Goal: Find specific fact: Find specific fact

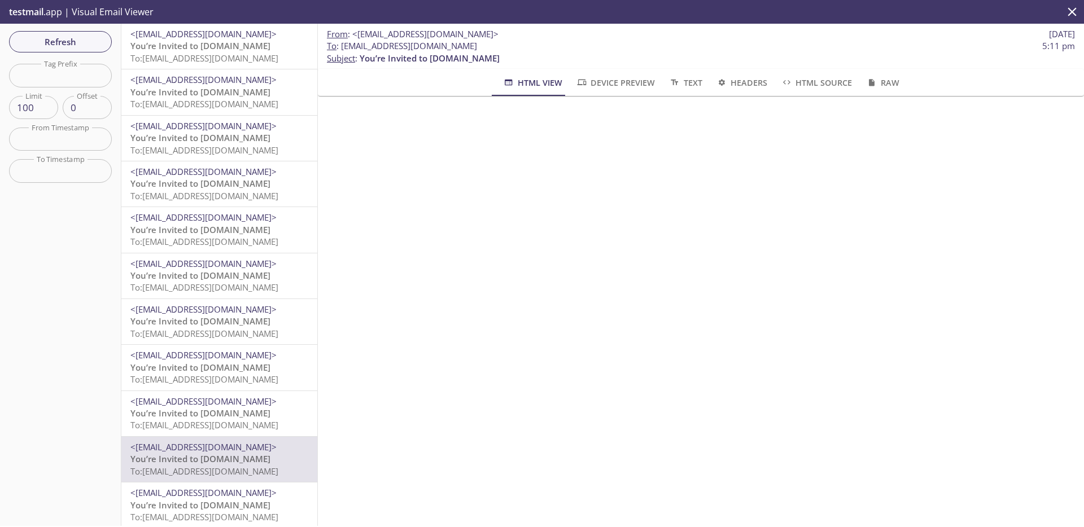
click at [256, 48] on p "You’re Invited to [DOMAIN_NAME] To: [EMAIL_ADDRESS][DOMAIN_NAME]" at bounding box center [219, 52] width 178 height 24
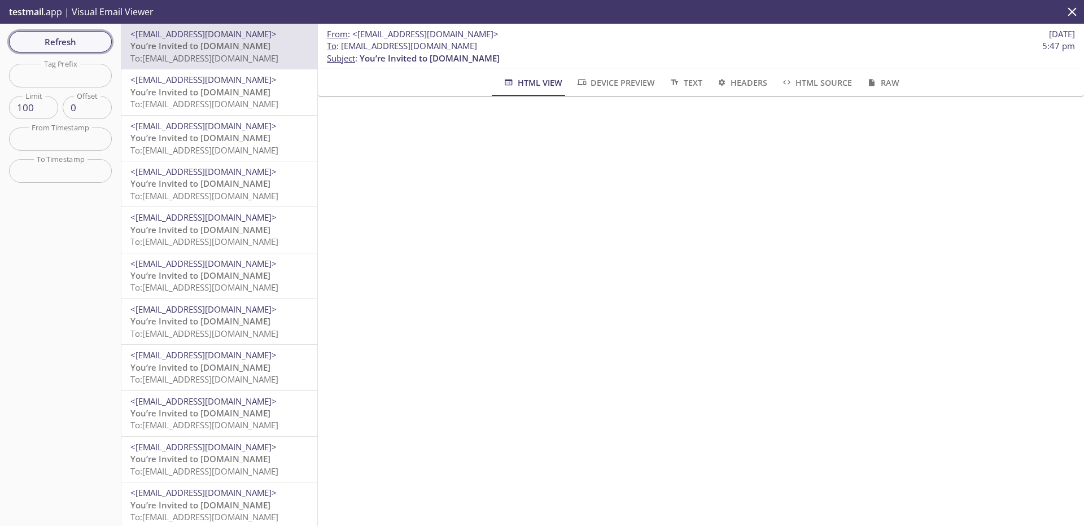
click at [87, 46] on span "Refresh" at bounding box center [60, 41] width 85 height 15
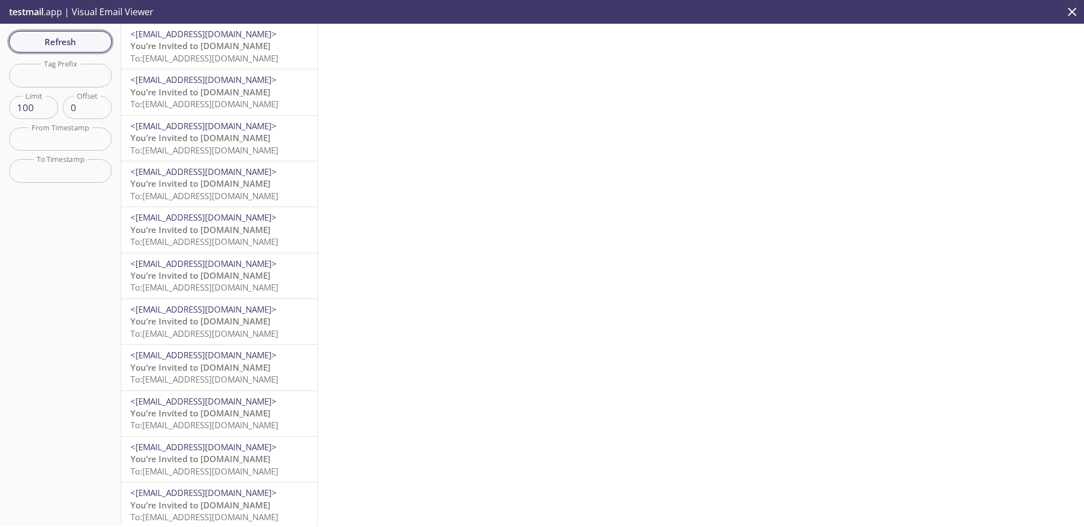
click at [95, 49] on button "Refresh" at bounding box center [60, 41] width 103 height 21
click at [89, 42] on span "Refresh" at bounding box center [60, 41] width 85 height 15
click at [78, 49] on button "Refresh" at bounding box center [60, 41] width 103 height 21
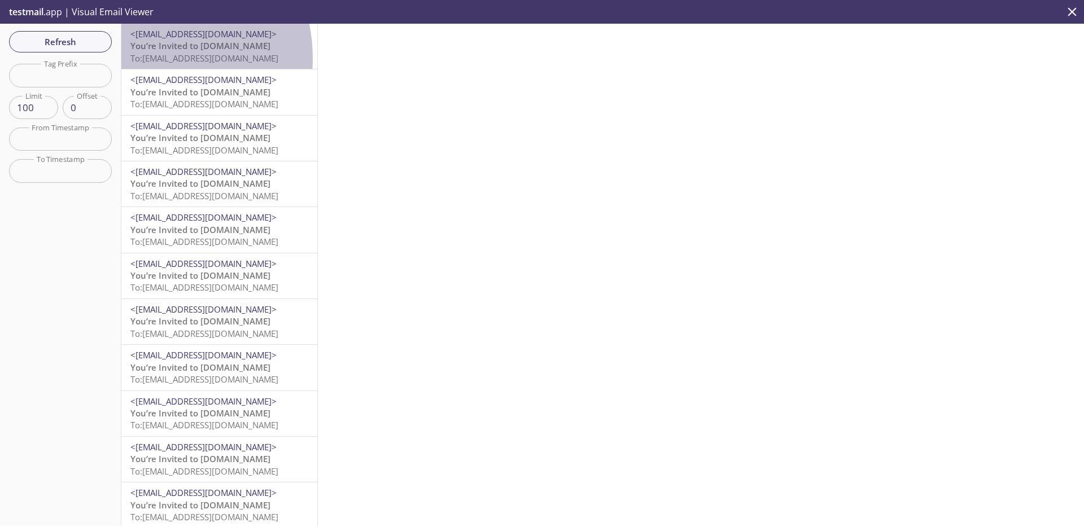
drag, startPoint x: 141, startPoint y: 58, endPoint x: 241, endPoint y: 60, distance: 99.9
click at [241, 60] on span "To: [EMAIL_ADDRESS][DOMAIN_NAME]" at bounding box center [204, 57] width 148 height 11
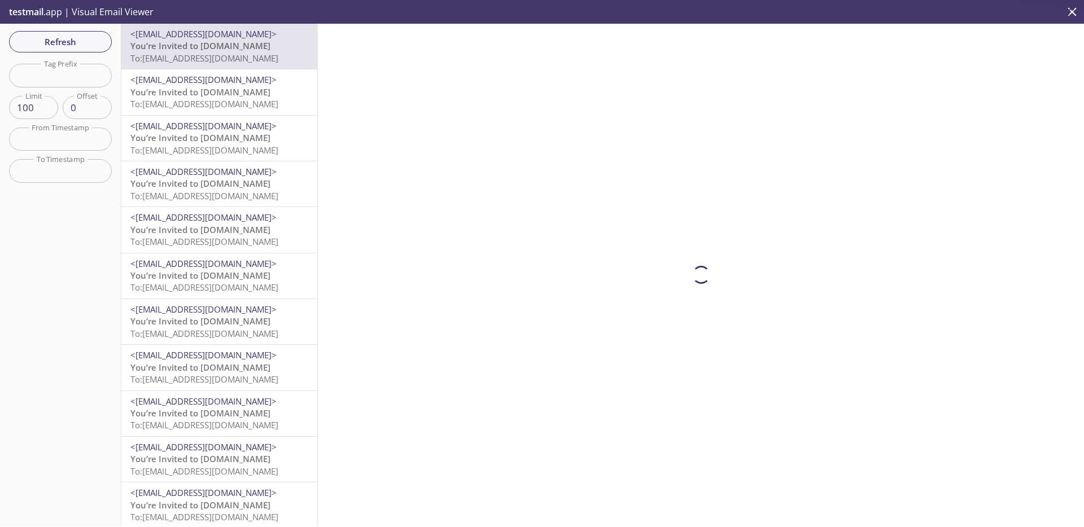
click at [264, 56] on span "To: [EMAIL_ADDRESS][DOMAIN_NAME]" at bounding box center [204, 57] width 148 height 11
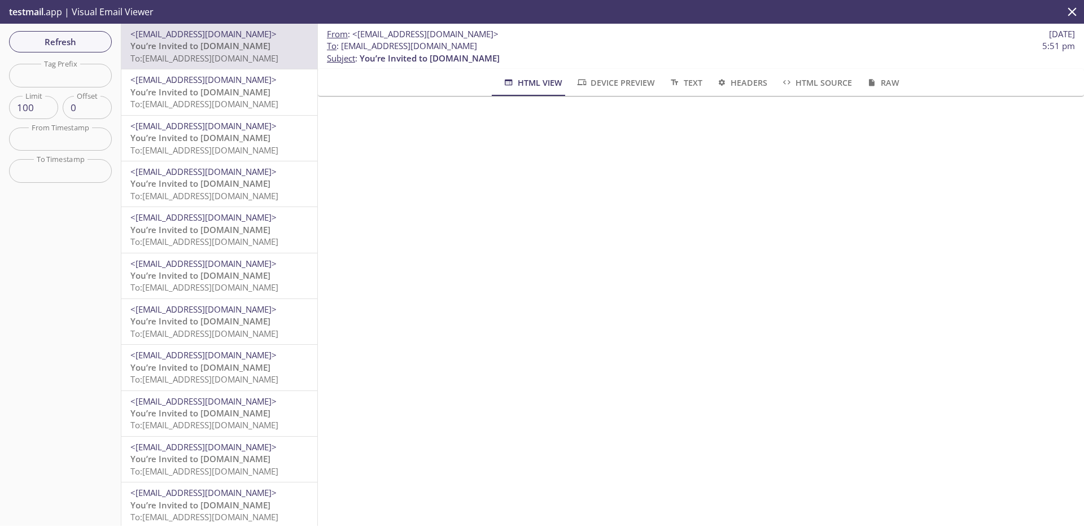
drag, startPoint x: 578, startPoint y: 41, endPoint x: 343, endPoint y: 46, distance: 235.4
click at [343, 46] on span "To : [EMAIL_ADDRESS][DOMAIN_NAME] 5:51 pm" at bounding box center [701, 46] width 748 height 12
copy span "[EMAIL_ADDRESS][DOMAIN_NAME]"
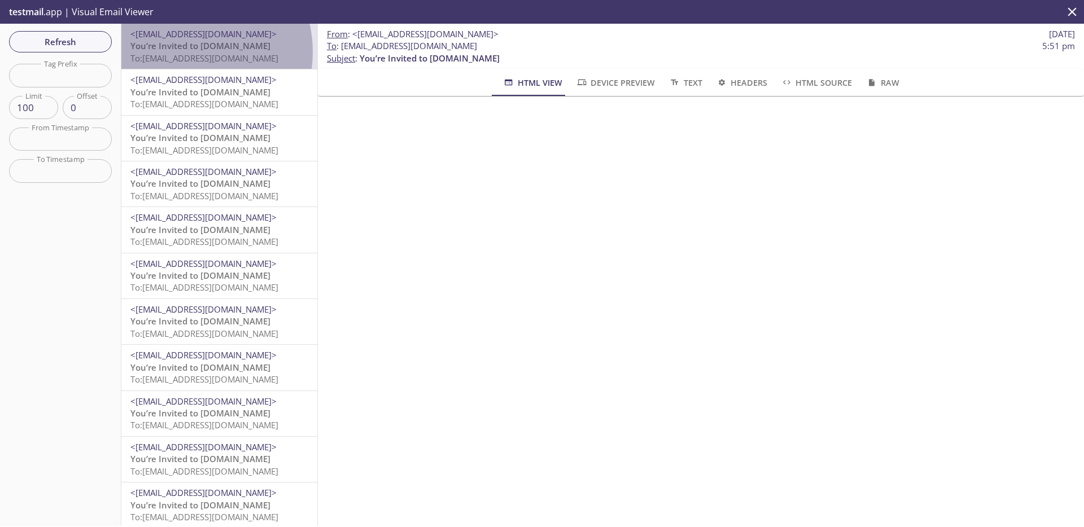
click at [186, 52] on span "To: [EMAIL_ADDRESS][DOMAIN_NAME]" at bounding box center [204, 57] width 148 height 11
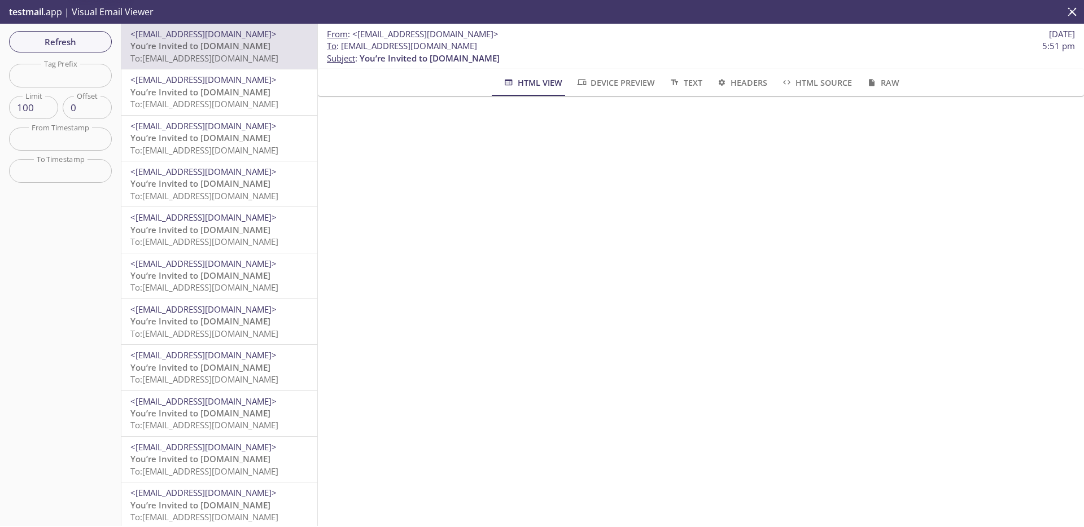
click at [185, 80] on span "<[EMAIL_ADDRESS][DOMAIN_NAME]>" at bounding box center [203, 79] width 146 height 11
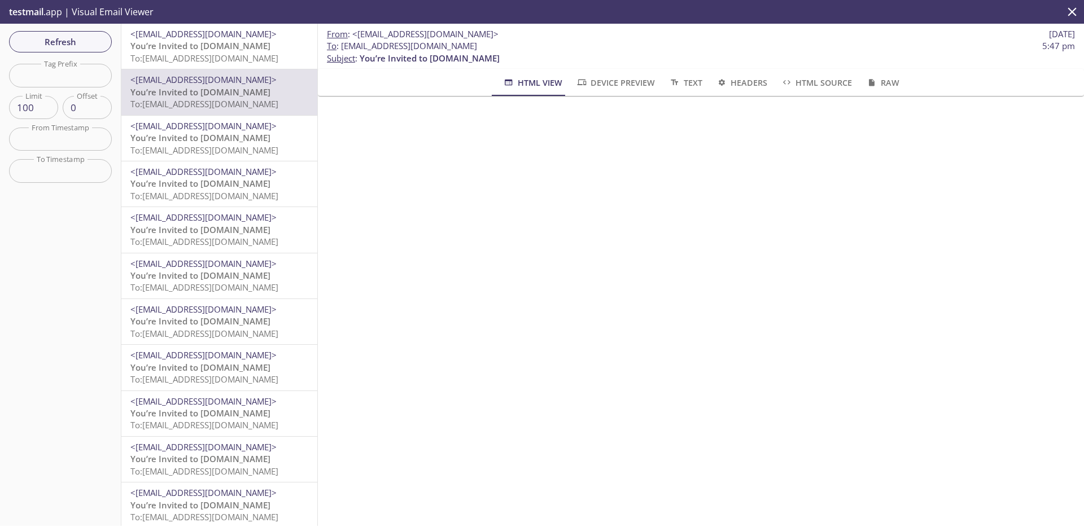
click at [78, 25] on div "Refresh Filters Tag Prefix Tag Prefix Limit 100 Limit Offset 0 Offset From Time…" at bounding box center [60, 275] width 121 height 502
click at [81, 31] on button "Refresh" at bounding box center [60, 41] width 103 height 21
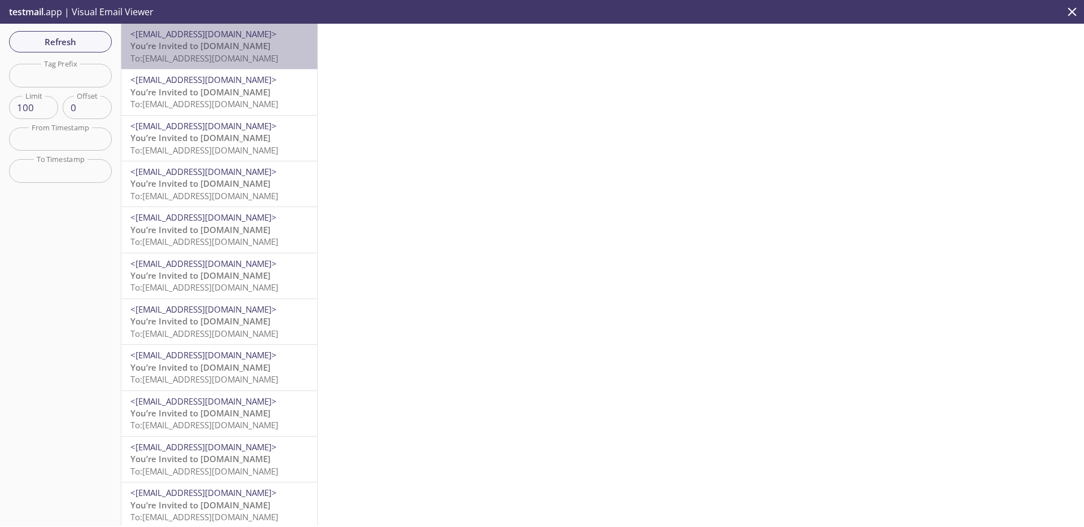
click at [242, 64] on p "You’re Invited to [DOMAIN_NAME] To: [EMAIL_ADDRESS][DOMAIN_NAME]" at bounding box center [219, 52] width 178 height 24
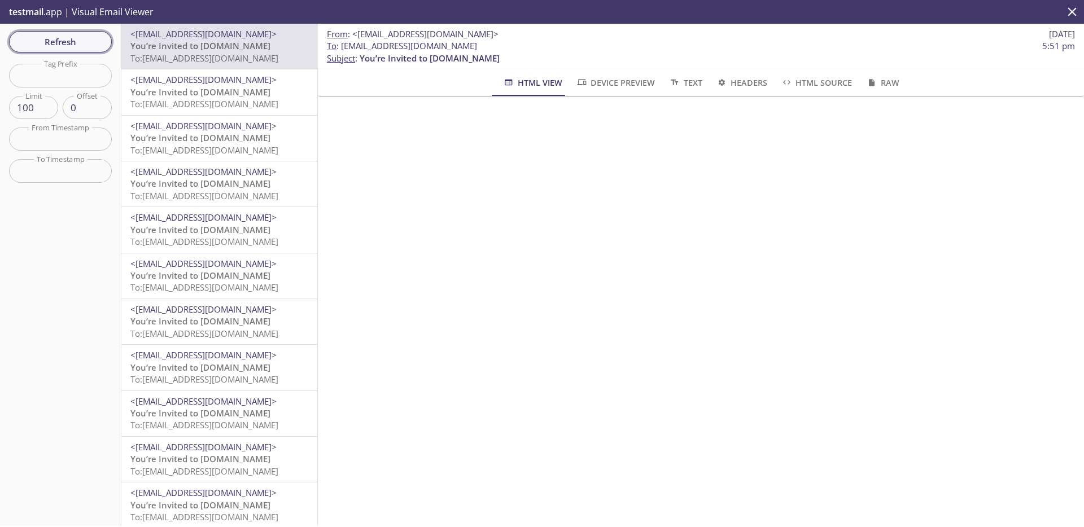
click at [72, 47] on span "Refresh" at bounding box center [60, 41] width 85 height 15
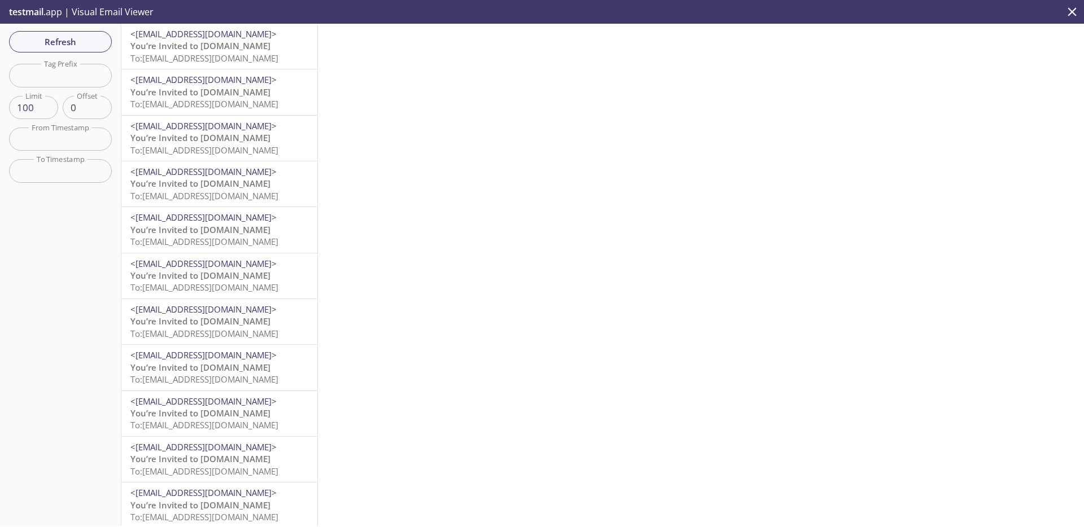
click at [216, 52] on span "To: [EMAIL_ADDRESS][DOMAIN_NAME]" at bounding box center [204, 57] width 148 height 11
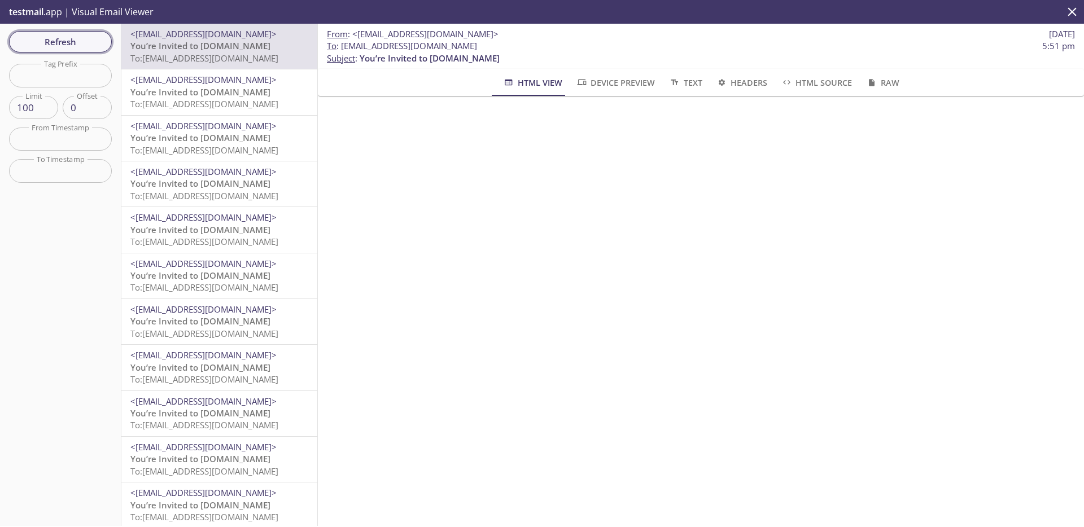
click at [69, 37] on span "Refresh" at bounding box center [60, 41] width 85 height 15
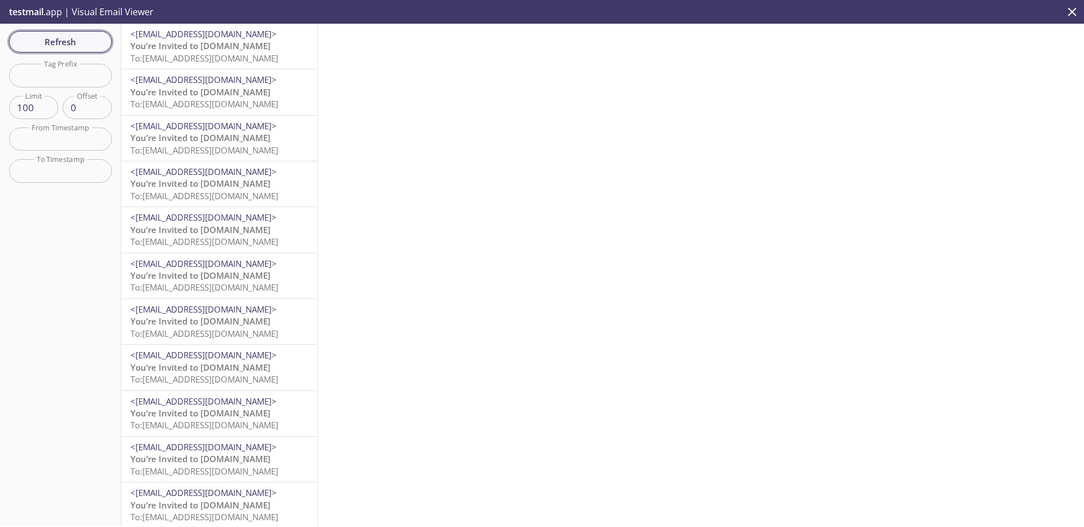
click at [69, 37] on span "Refresh" at bounding box center [60, 41] width 85 height 15
click at [264, 52] on span "To: [EMAIL_ADDRESS][DOMAIN_NAME]" at bounding box center [204, 57] width 148 height 11
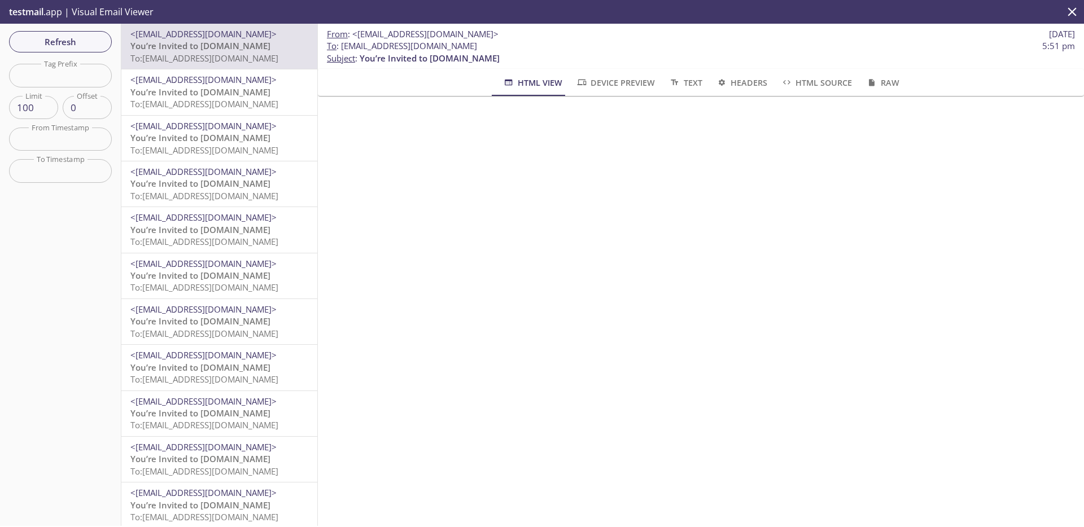
drag, startPoint x: 547, startPoint y: 46, endPoint x: 341, endPoint y: 47, distance: 206.6
click at [341, 47] on span "To : [EMAIL_ADDRESS][DOMAIN_NAME] 5:51 pm" at bounding box center [701, 46] width 748 height 12
copy span "[EMAIL_ADDRESS][DOMAIN_NAME]"
click at [76, 45] on span "Refresh" at bounding box center [60, 41] width 85 height 15
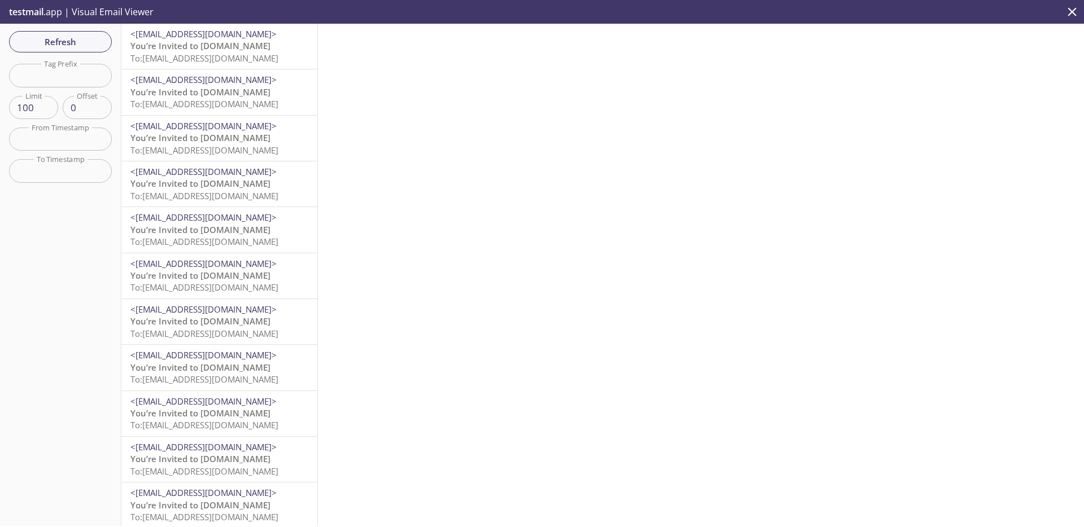
click at [253, 52] on span "To: [EMAIL_ADDRESS][DOMAIN_NAME]" at bounding box center [204, 57] width 148 height 11
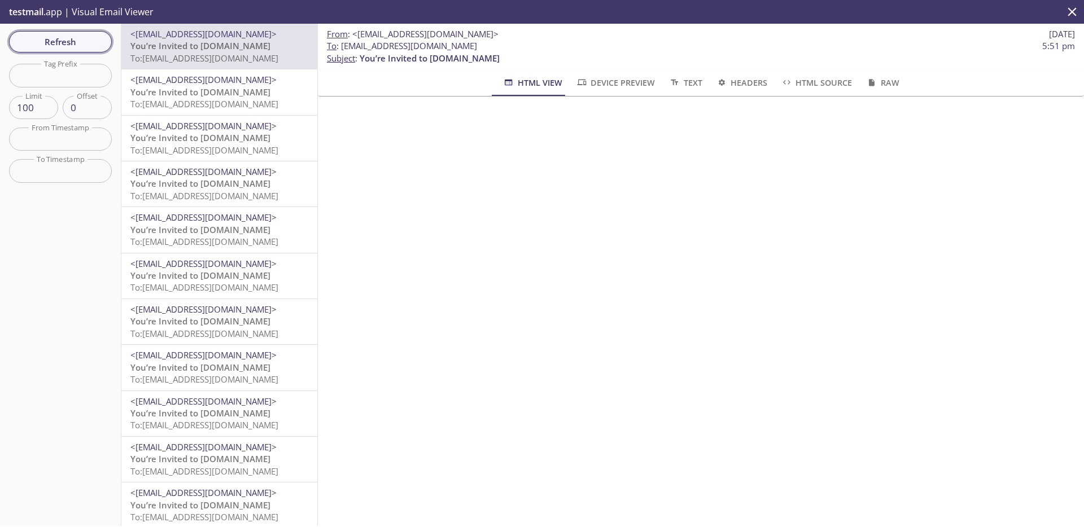
click at [71, 46] on span "Refresh" at bounding box center [60, 41] width 85 height 15
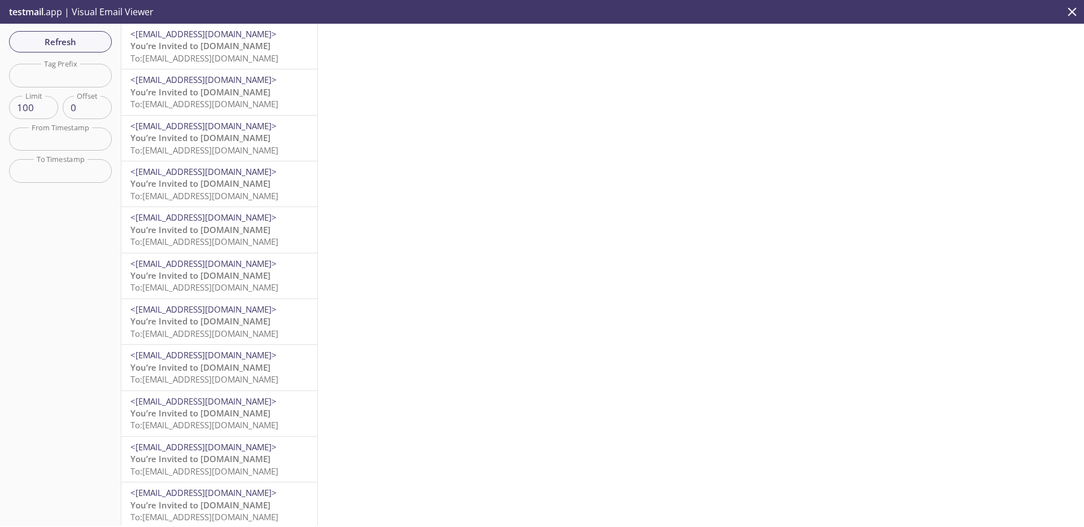
click at [178, 58] on span "To: [EMAIL_ADDRESS][DOMAIN_NAME]" at bounding box center [204, 57] width 148 height 11
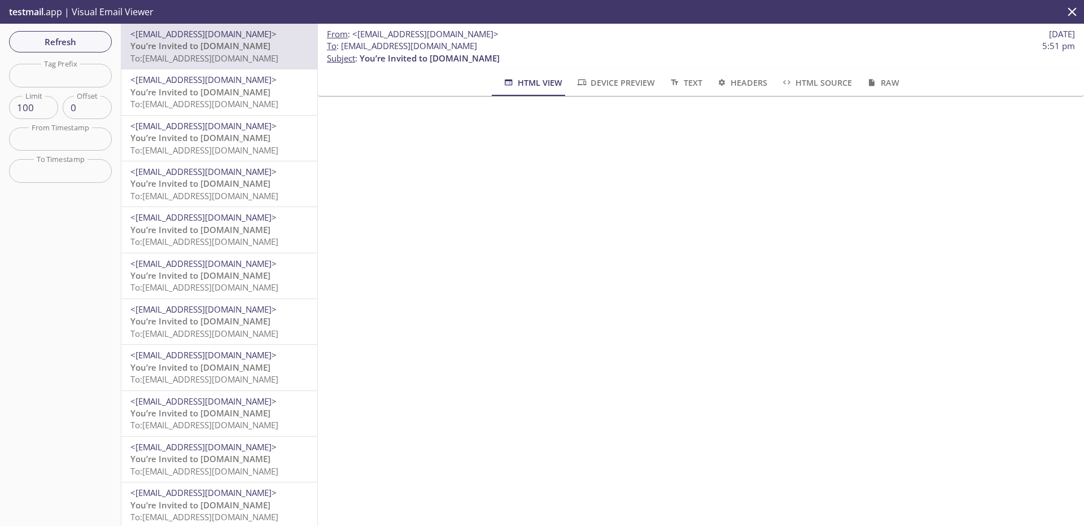
drag, startPoint x: 546, startPoint y: 52, endPoint x: 340, endPoint y: 47, distance: 205.5
click at [340, 47] on p "To : [EMAIL_ADDRESS][DOMAIN_NAME] 5:51 pm Subject : You’re Invited to [DOMAIN_N…" at bounding box center [701, 52] width 748 height 24
copy span "[EMAIL_ADDRESS][DOMAIN_NAME]"
click at [81, 43] on span "Refresh" at bounding box center [60, 41] width 85 height 15
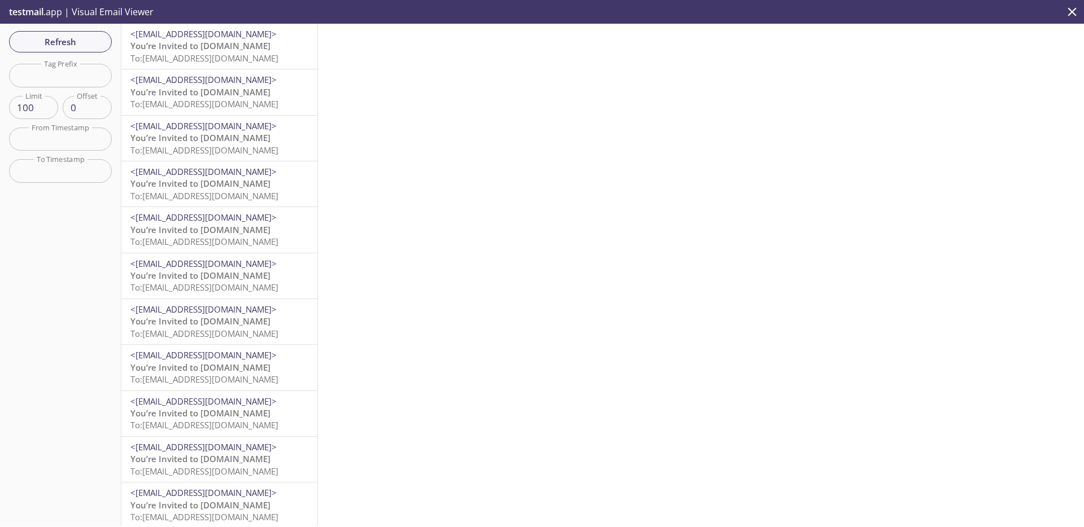
click at [233, 58] on span "To: [EMAIL_ADDRESS][DOMAIN_NAME]" at bounding box center [204, 57] width 148 height 11
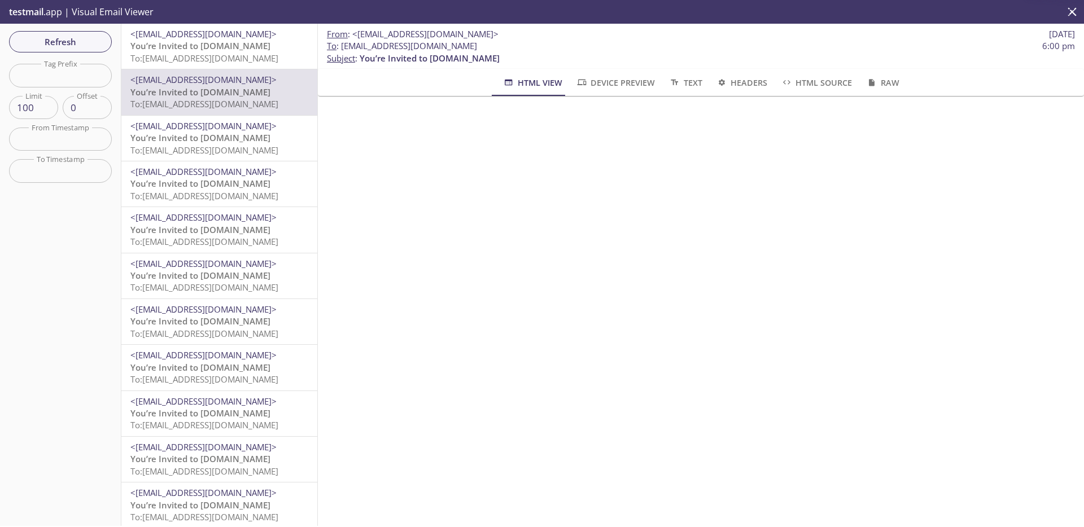
click at [236, 54] on span "To: [EMAIL_ADDRESS][DOMAIN_NAME]" at bounding box center [204, 57] width 148 height 11
